Goal: Information Seeking & Learning: Learn about a topic

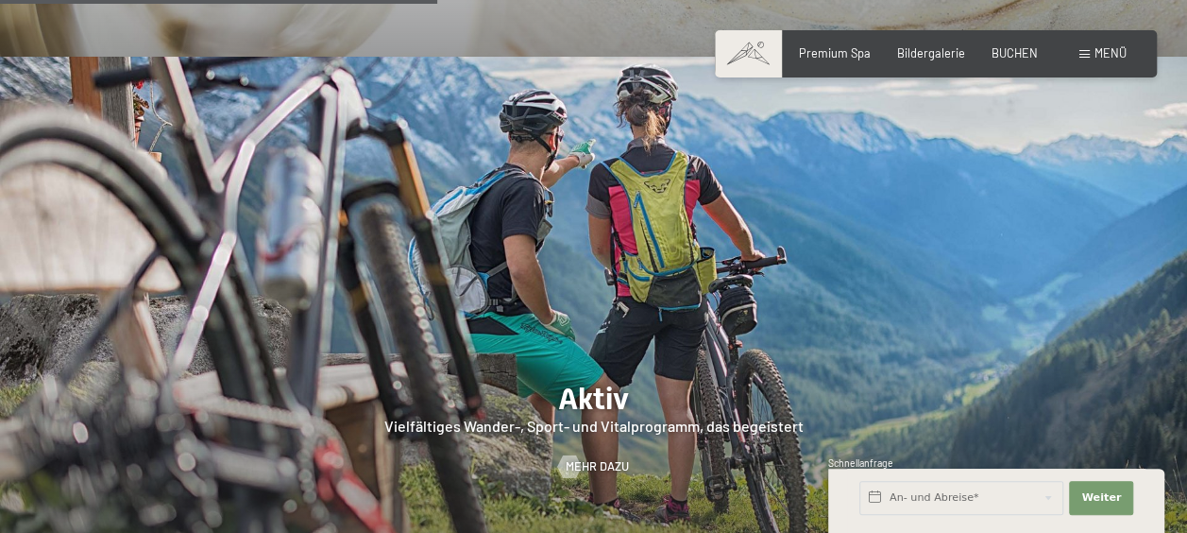
scroll to position [2978, 0]
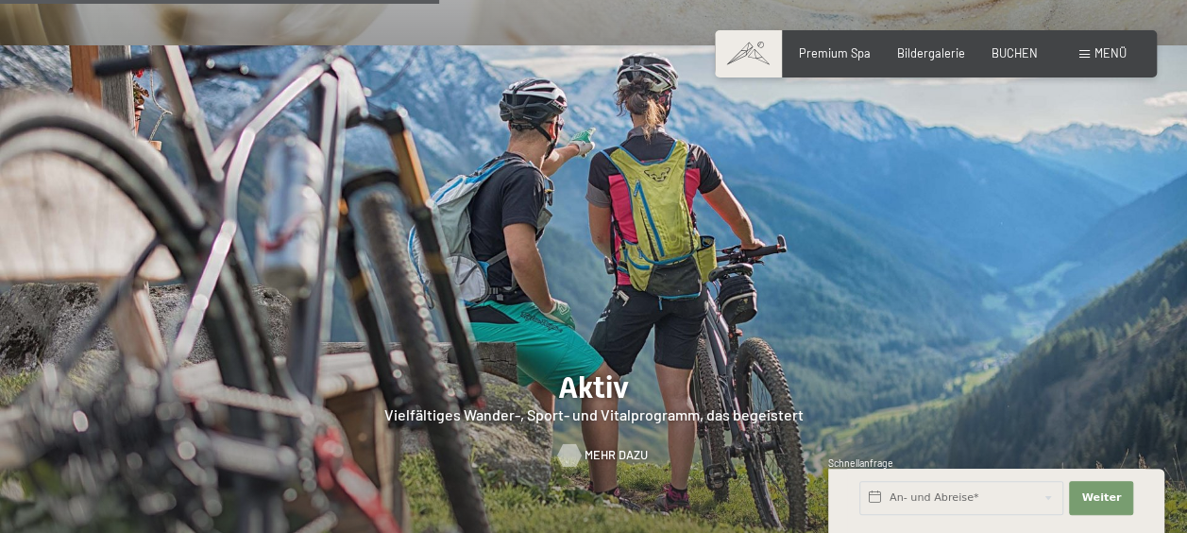
click at [613, 447] on span "Mehr dazu" at bounding box center [616, 455] width 63 height 17
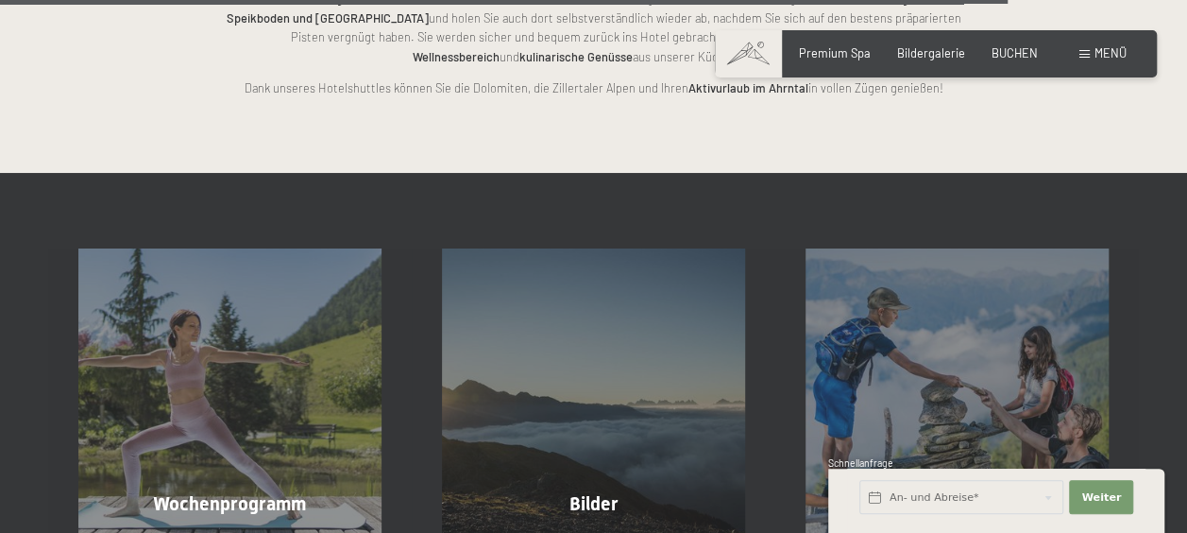
scroll to position [3730, 0]
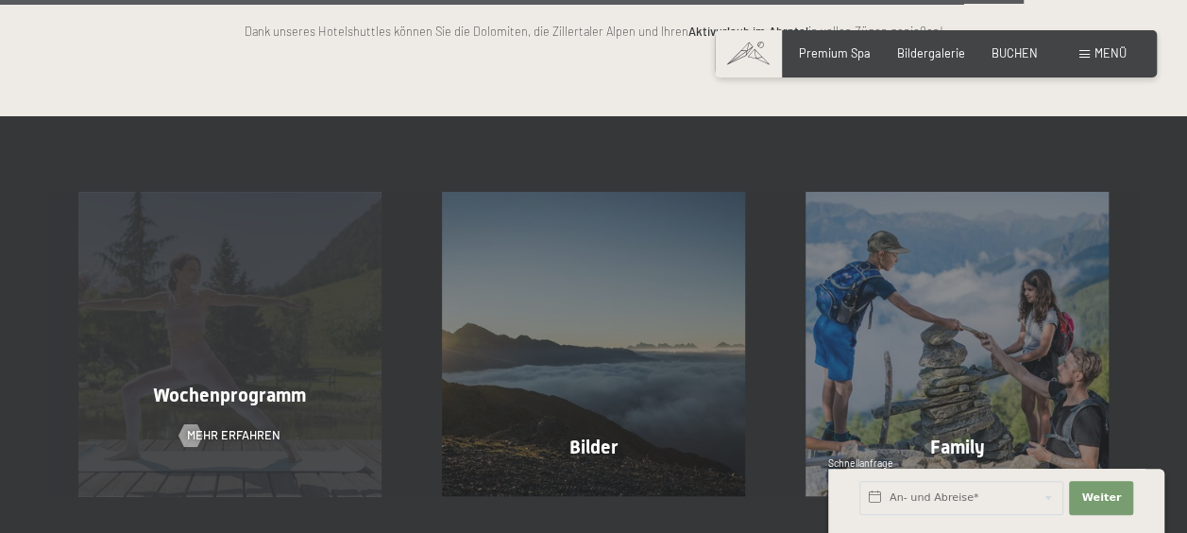
click at [249, 325] on div "Wochenprogramm Mehr erfahren" at bounding box center [230, 343] width 364 height 303
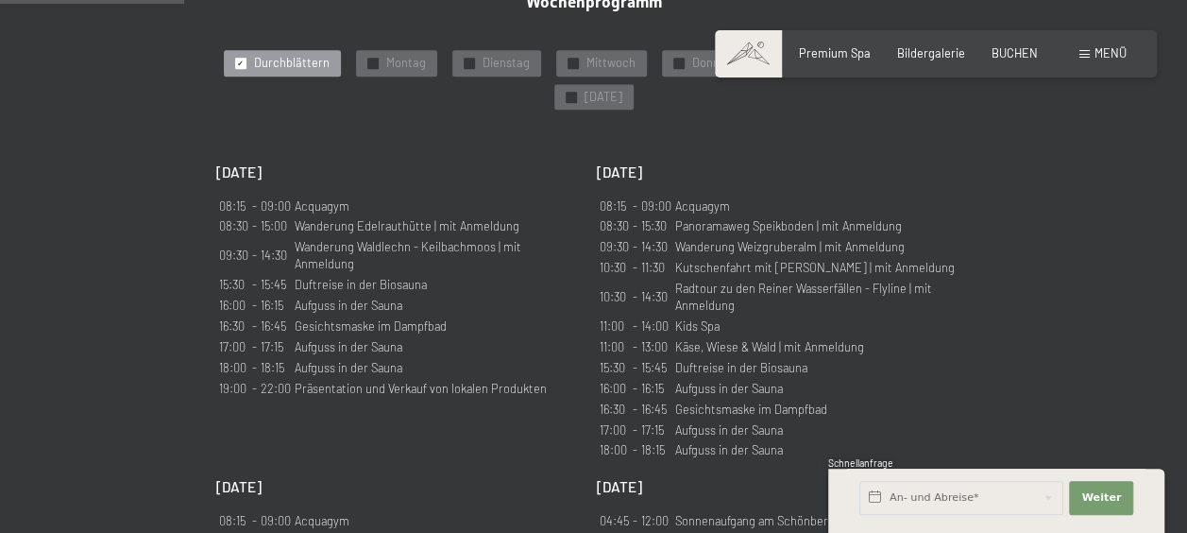
scroll to position [1105, 0]
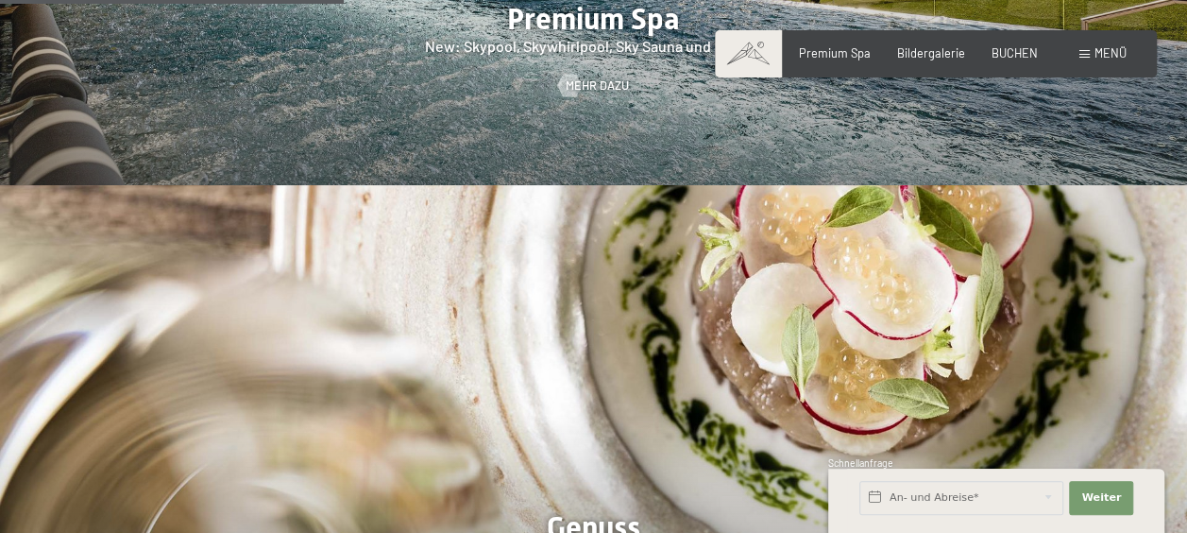
scroll to position [2796, 0]
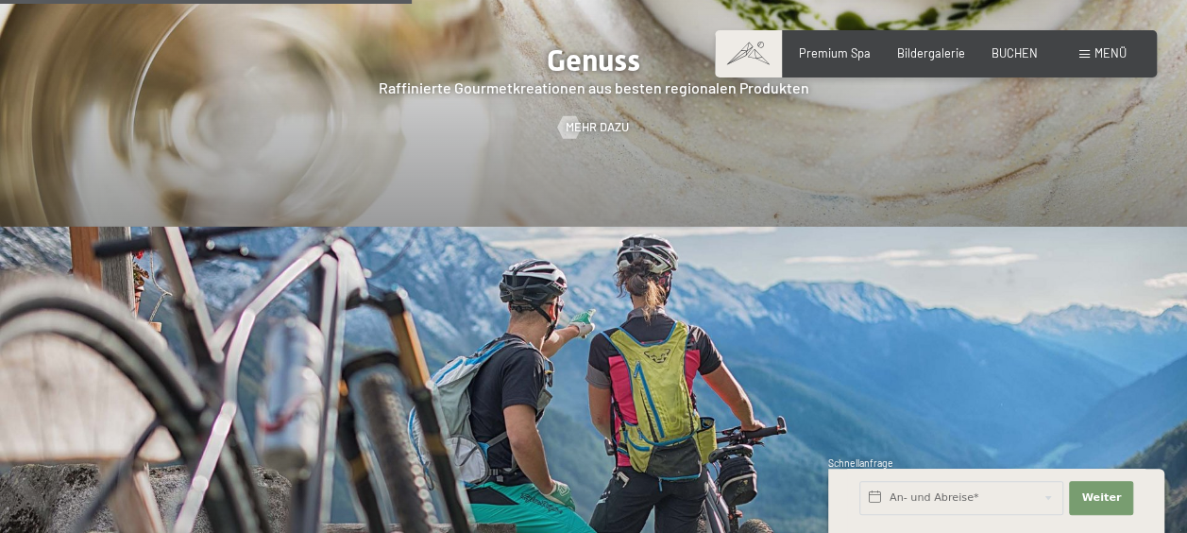
click at [528, 444] on div at bounding box center [593, 481] width 1187 height 508
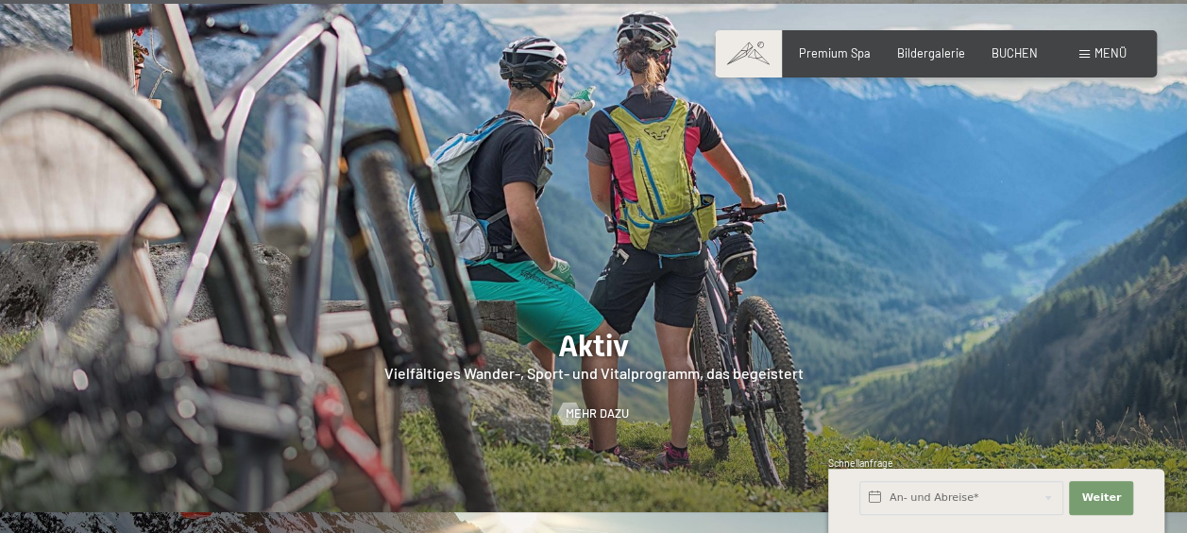
scroll to position [3023, 0]
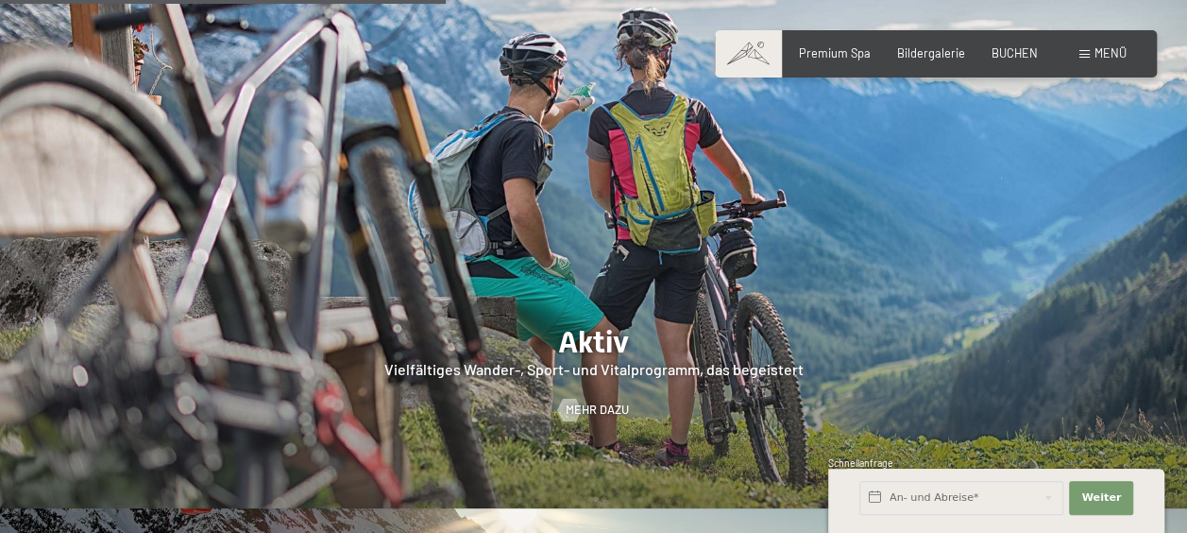
click at [586, 325] on div at bounding box center [593, 254] width 1187 height 508
click at [586, 401] on span "Mehr dazu" at bounding box center [616, 409] width 63 height 17
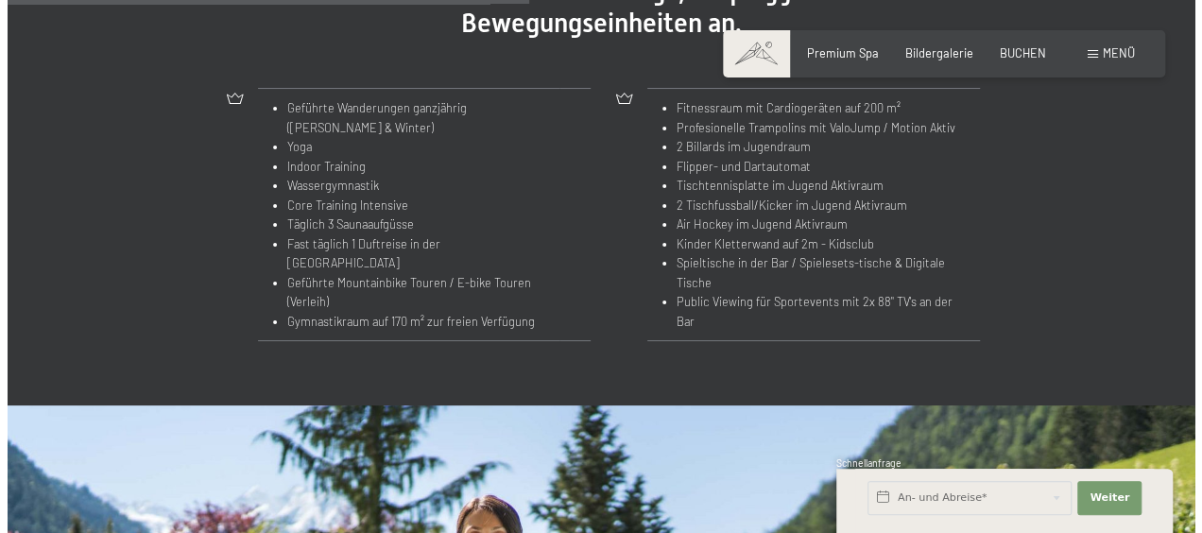
scroll to position [2330, 0]
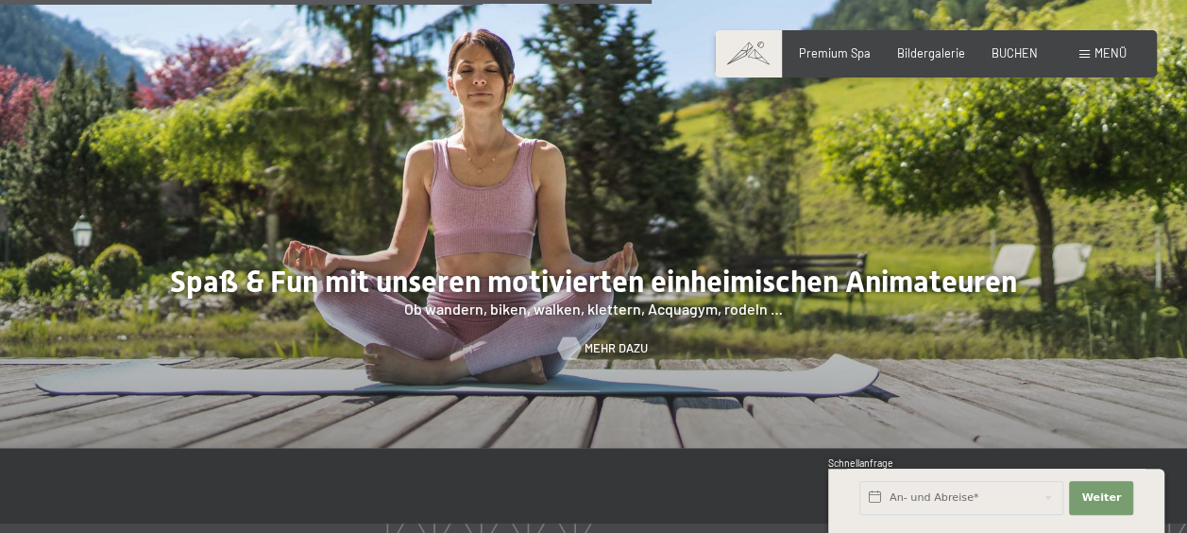
click at [601, 340] on span "Mehr dazu" at bounding box center [616, 348] width 63 height 17
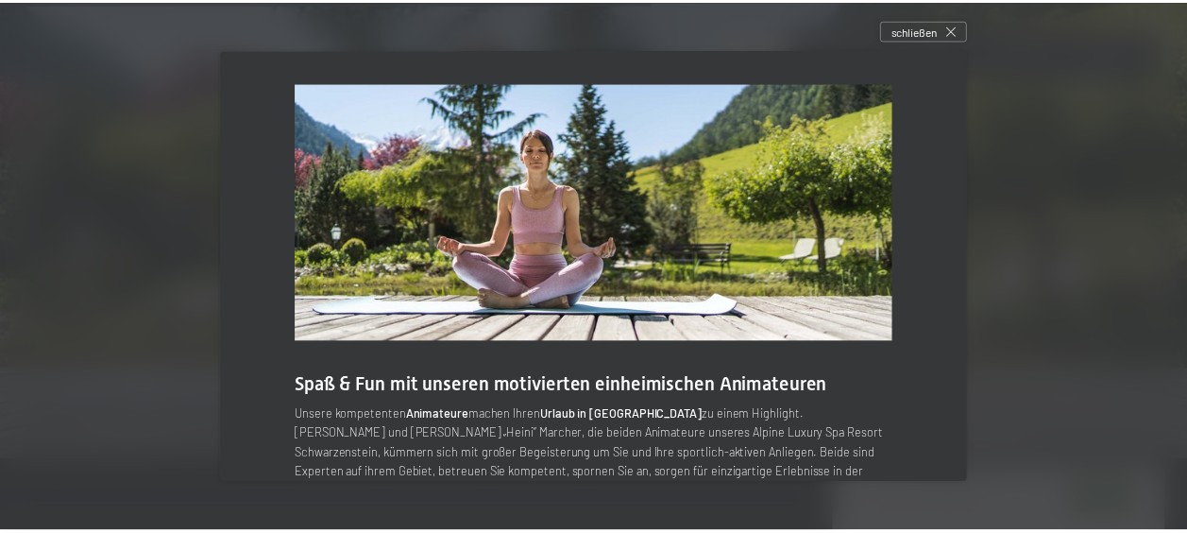
scroll to position [53, 0]
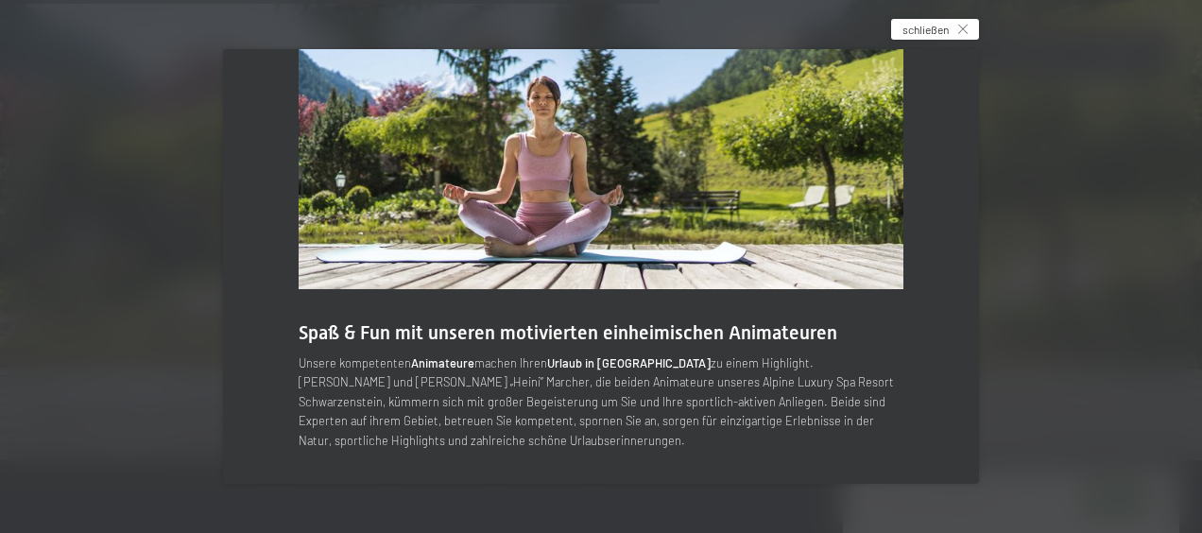
click at [963, 34] on div "schließen" at bounding box center [935, 29] width 88 height 21
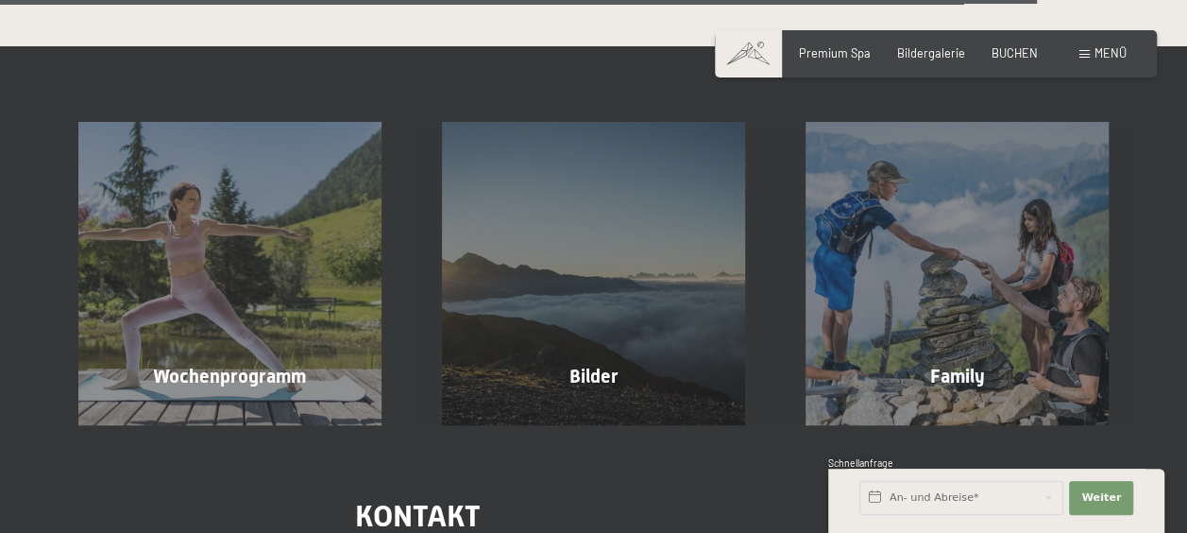
scroll to position [3787, 0]
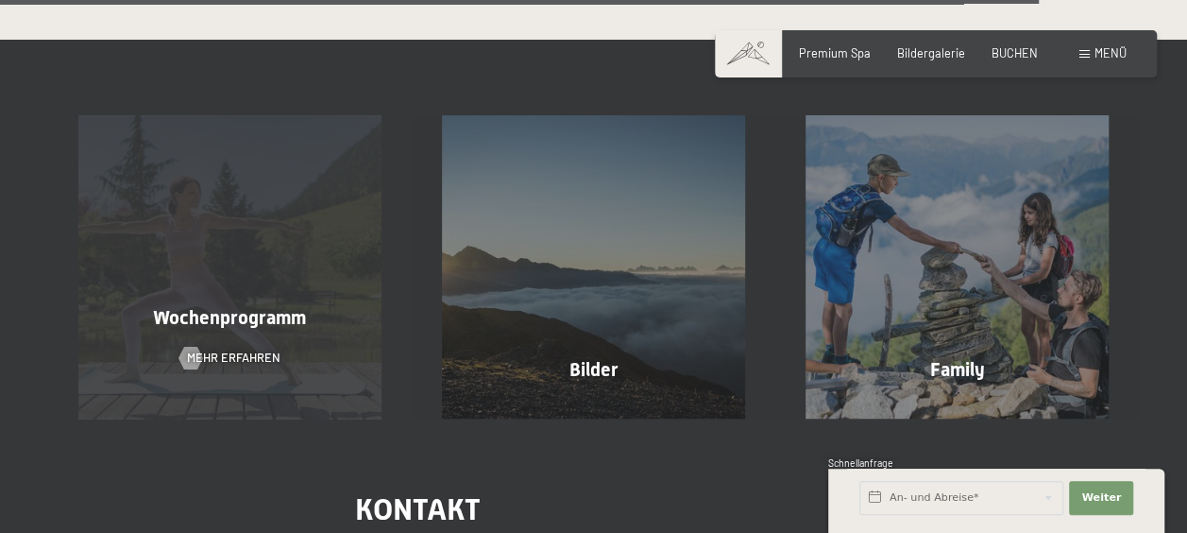
click at [191, 258] on div "Wochenprogramm Mehr erfahren" at bounding box center [230, 266] width 364 height 303
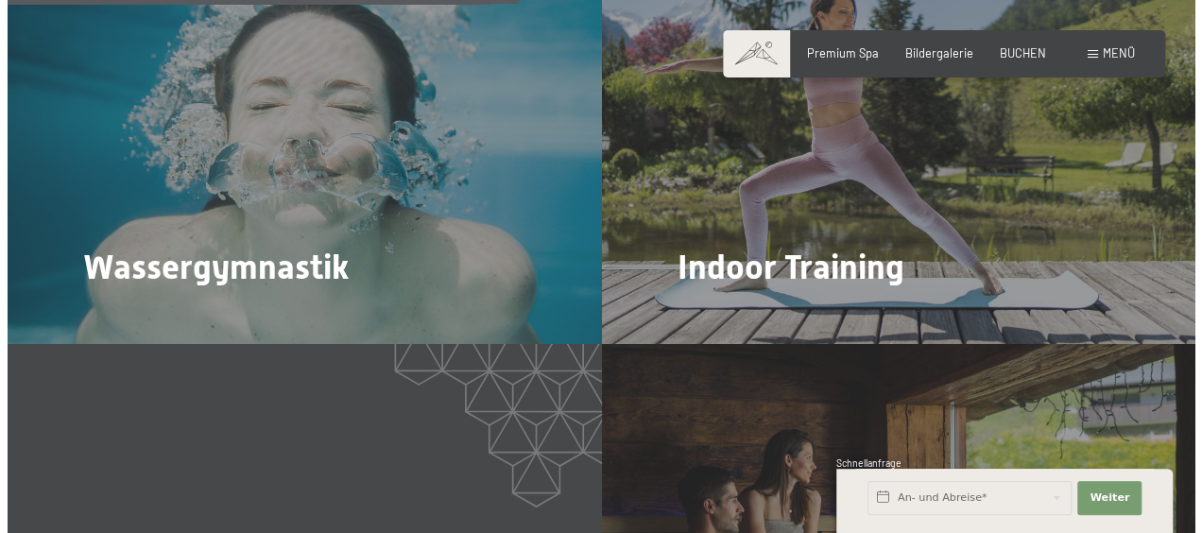
scroll to position [3106, 0]
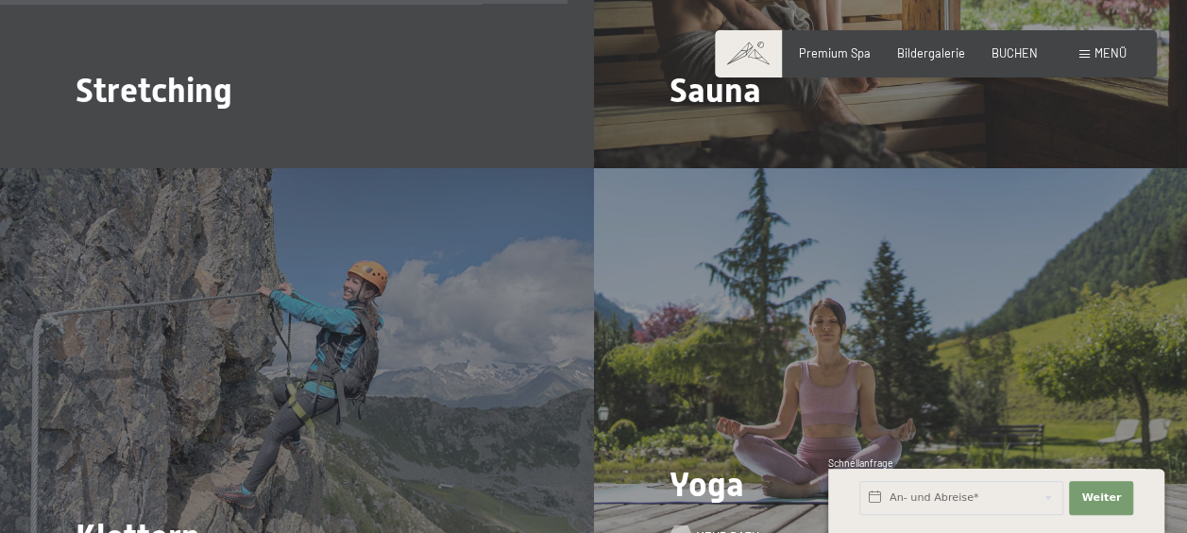
click at [710, 528] on span "Mehr dazu" at bounding box center [727, 536] width 63 height 17
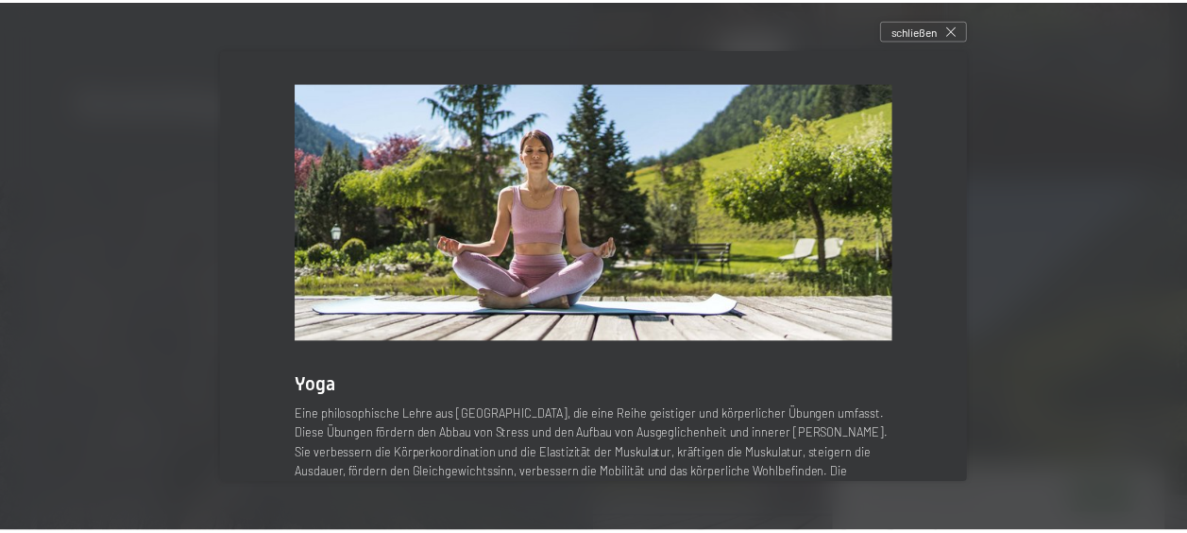
scroll to position [149, 0]
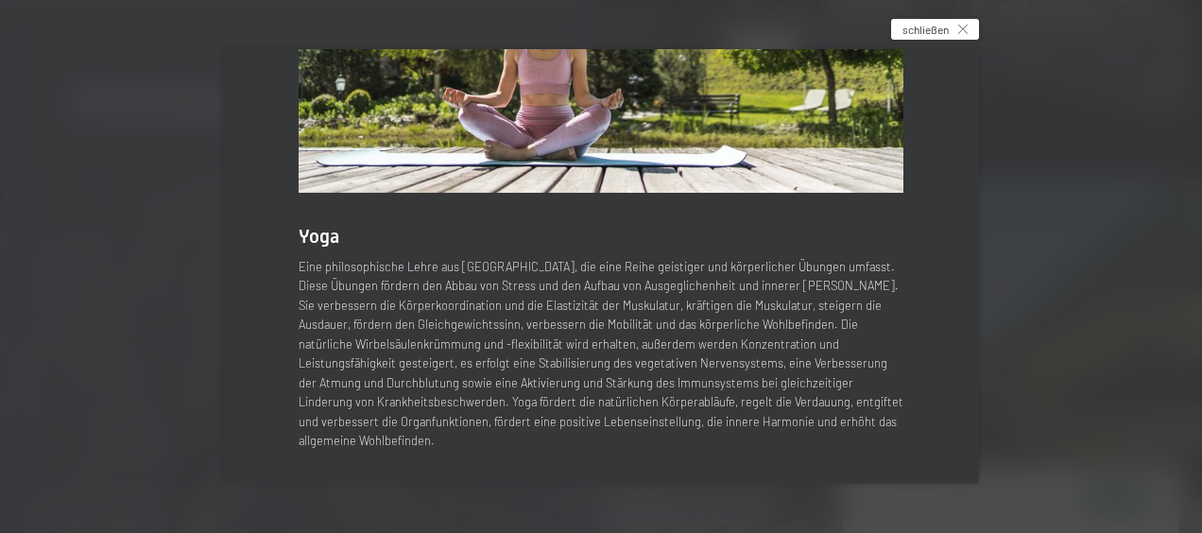
click at [967, 25] on icon at bounding box center [962, 29] width 9 height 9
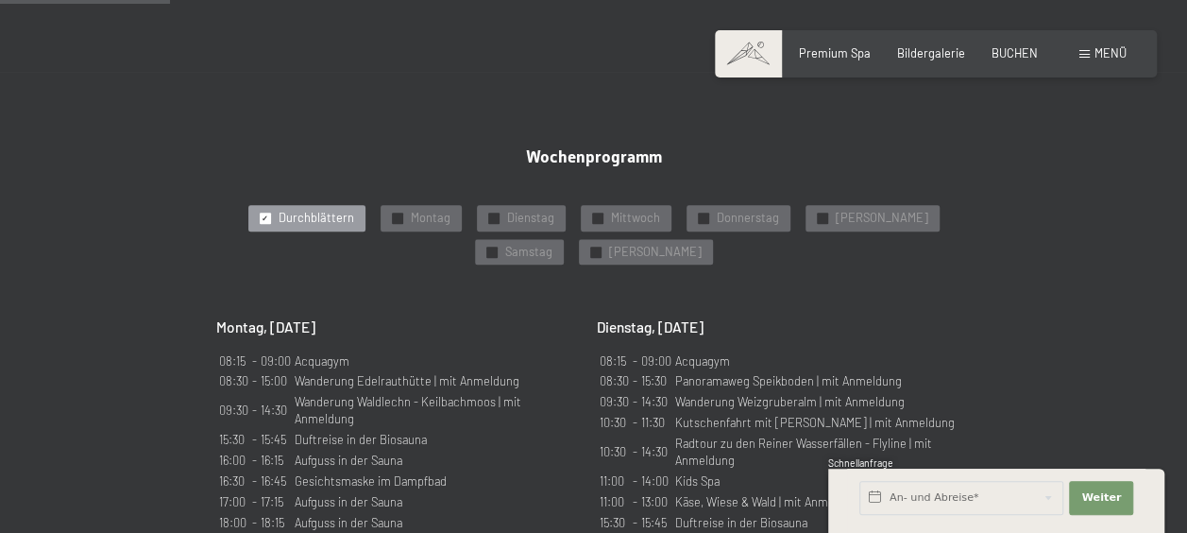
scroll to position [467, 0]
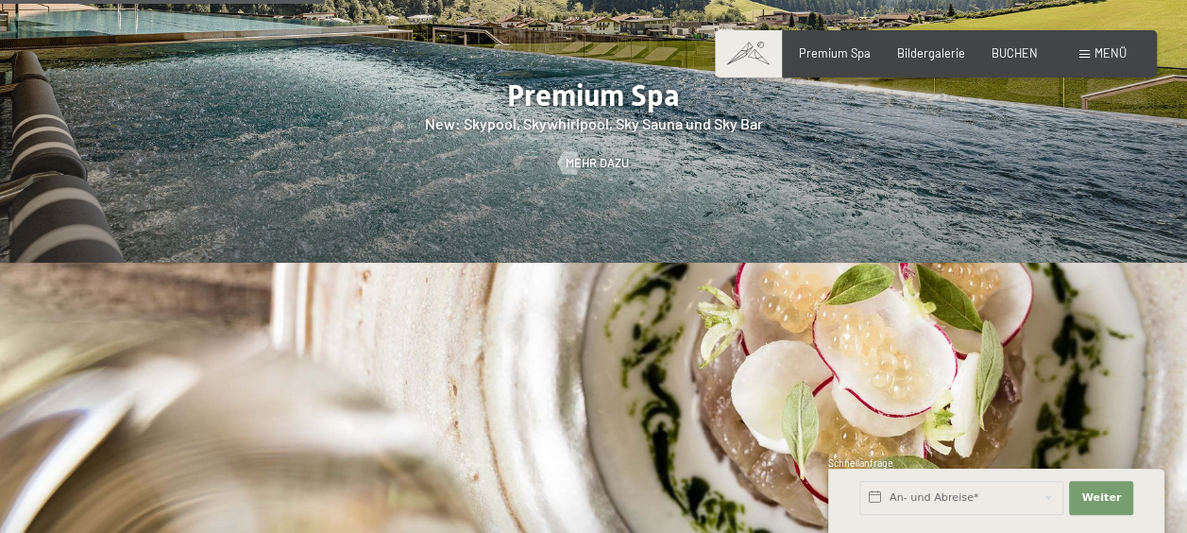
scroll to position [2178, 0]
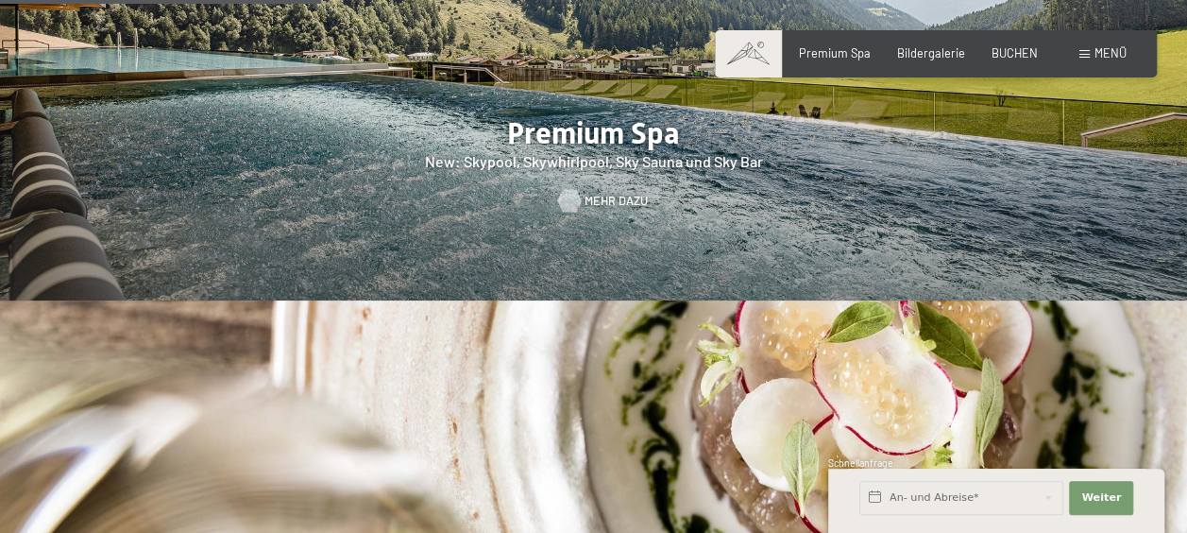
click at [574, 190] on div at bounding box center [569, 201] width 13 height 23
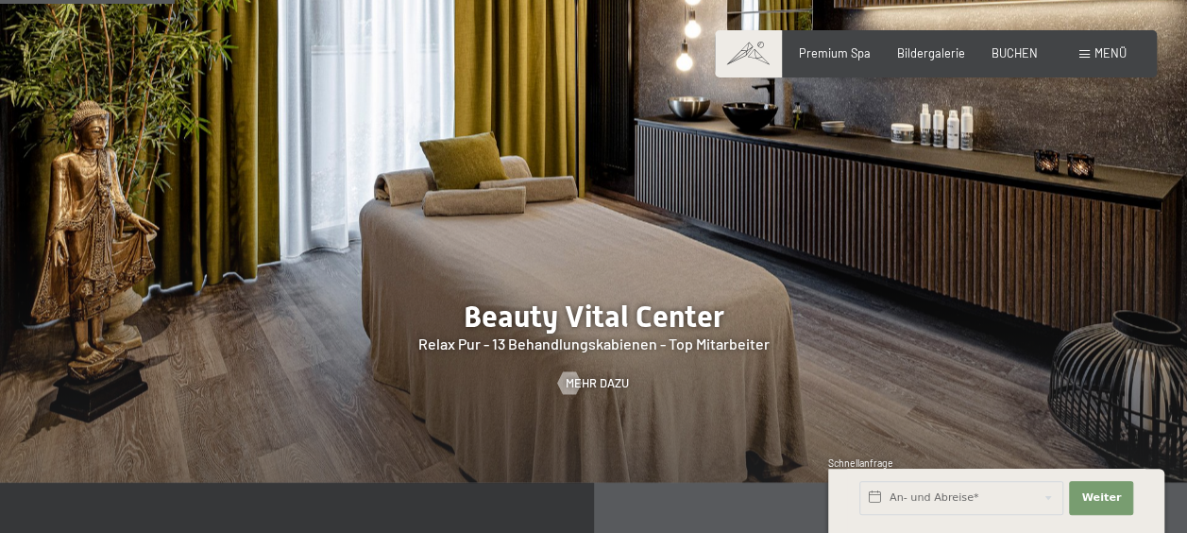
scroll to position [1585, 0]
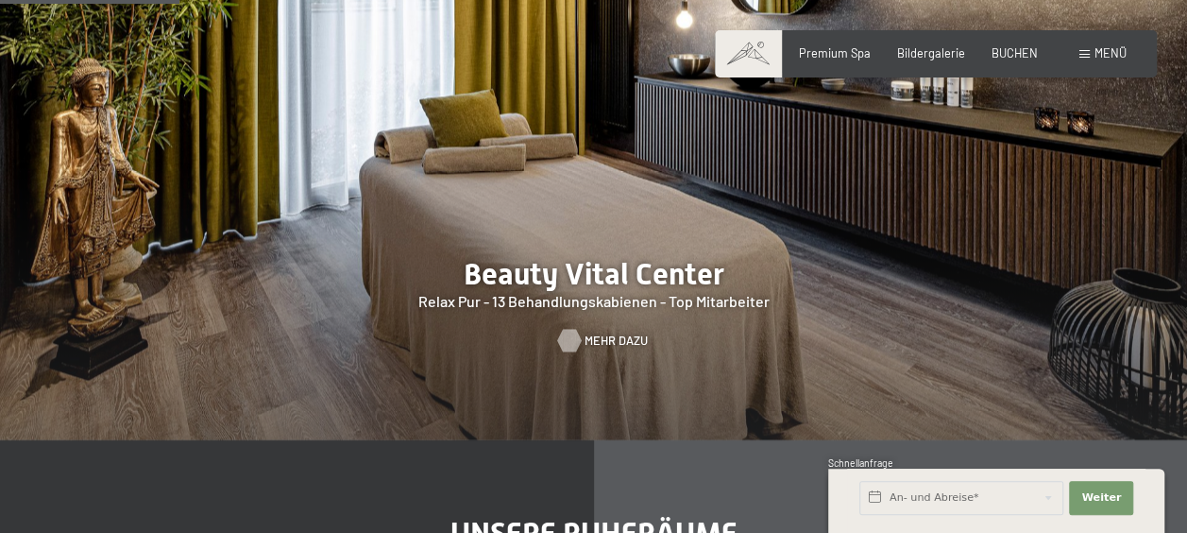
click at [594, 332] on span "Mehr dazu" at bounding box center [616, 340] width 63 height 17
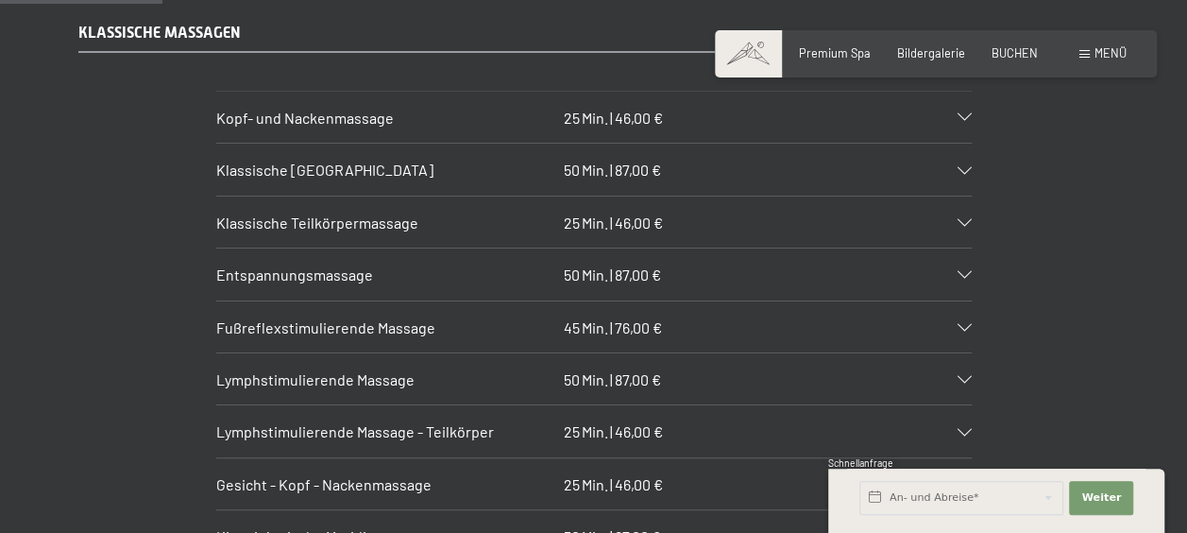
scroll to position [1697, 0]
